Goal: Information Seeking & Learning: Learn about a topic

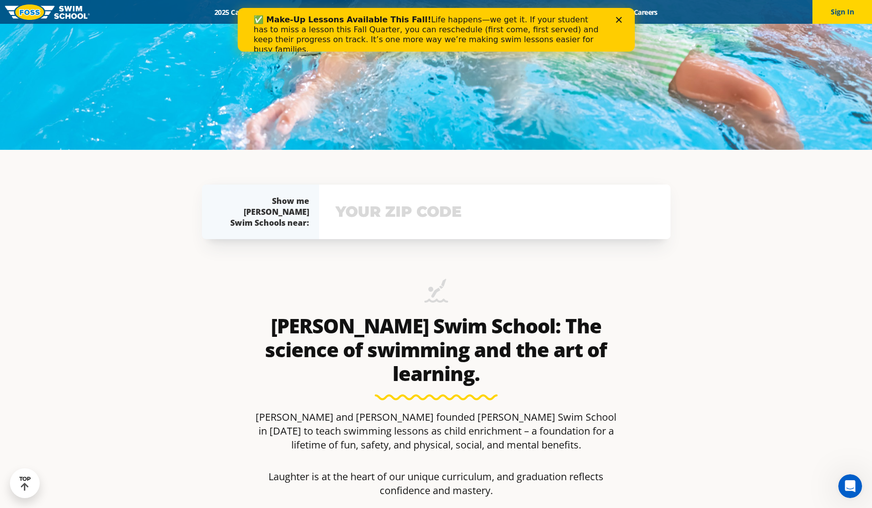
click at [458, 207] on input "text" at bounding box center [495, 212] width 324 height 29
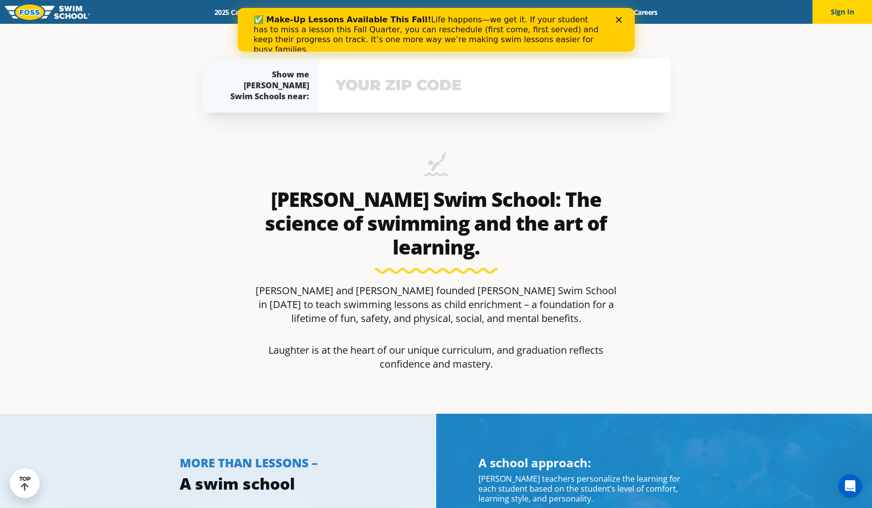
scroll to position [494, 0]
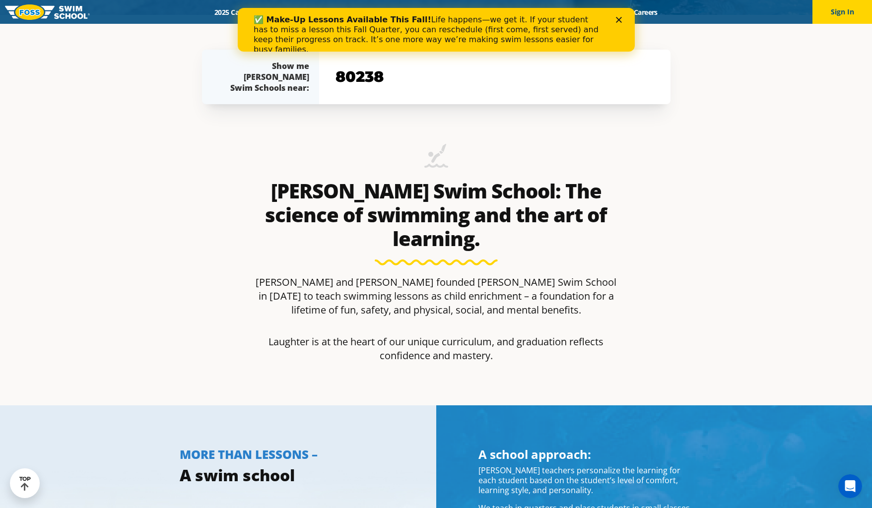
type input "80238"
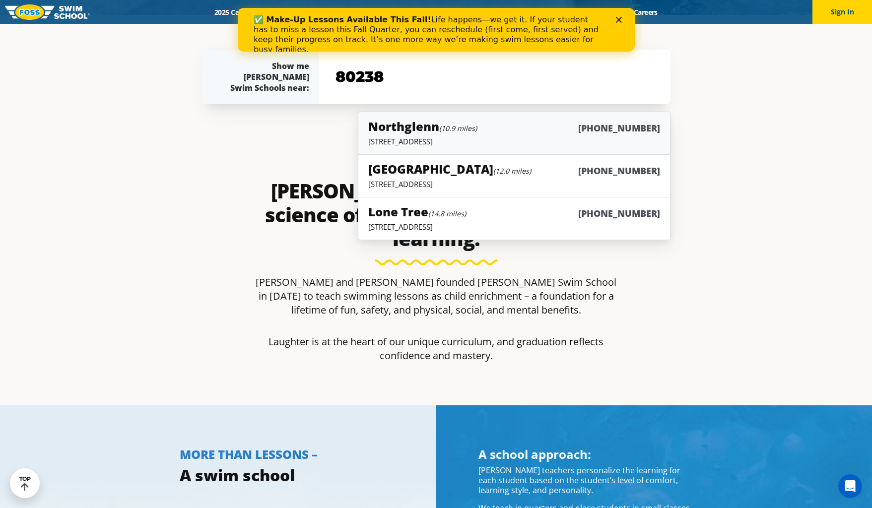
click at [484, 133] on div "Northglenn (10.9 miles) (983) 203-1060" at bounding box center [513, 127] width 291 height 18
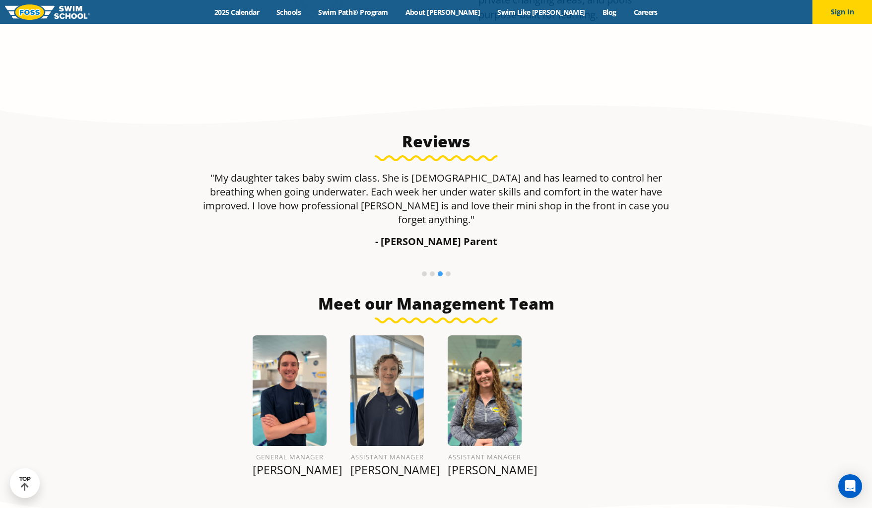
scroll to position [1272, 0]
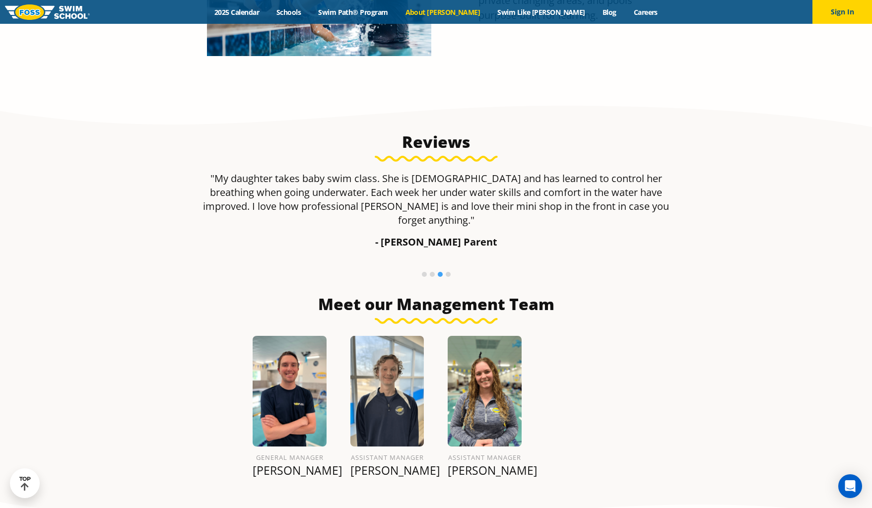
click at [463, 10] on link "About [PERSON_NAME]" at bounding box center [443, 11] width 92 height 9
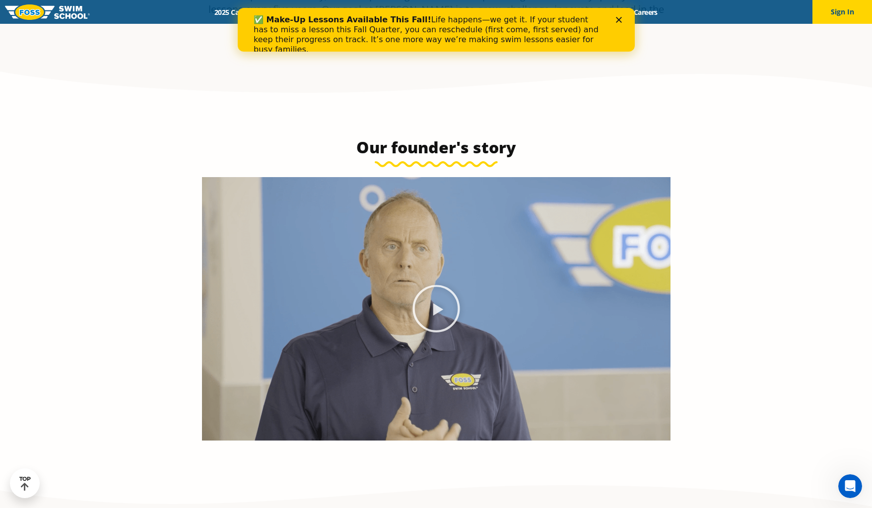
scroll to position [485, 0]
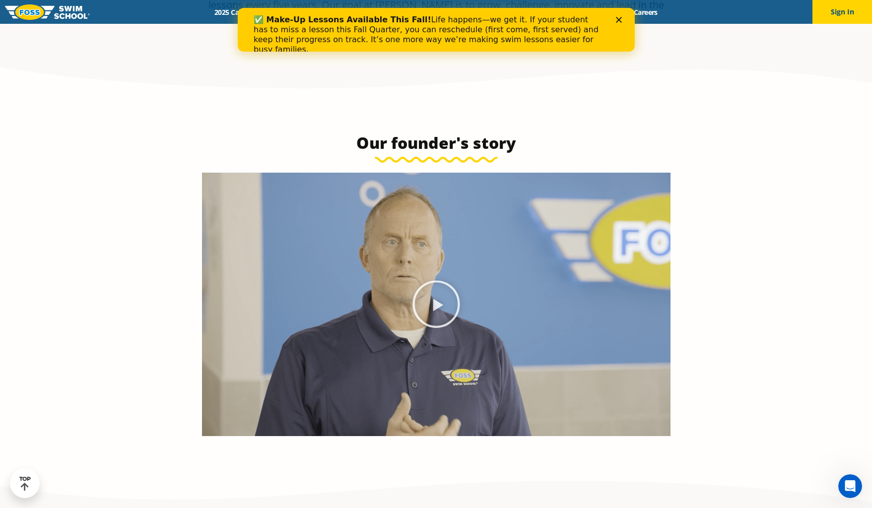
click at [434, 300] on icon "Play Video" at bounding box center [436, 304] width 47 height 47
